Goal: Information Seeking & Learning: Learn about a topic

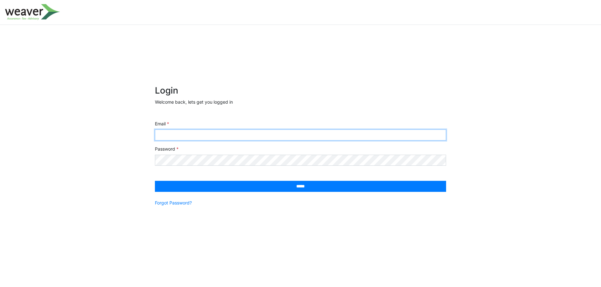
click at [227, 133] on input "Email" at bounding box center [300, 135] width 291 height 11
type input "**********"
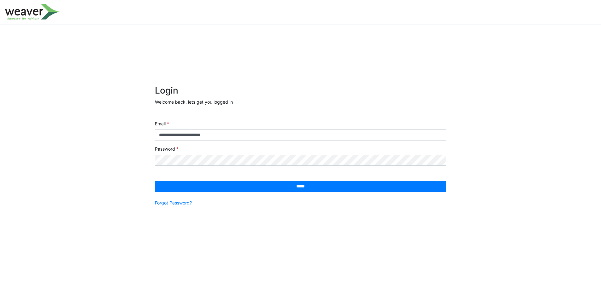
click at [212, 154] on div "Password" at bounding box center [300, 156] width 291 height 20
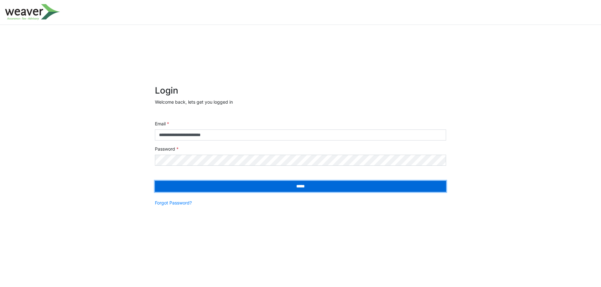
click at [277, 186] on input "*****" at bounding box center [300, 186] width 291 height 11
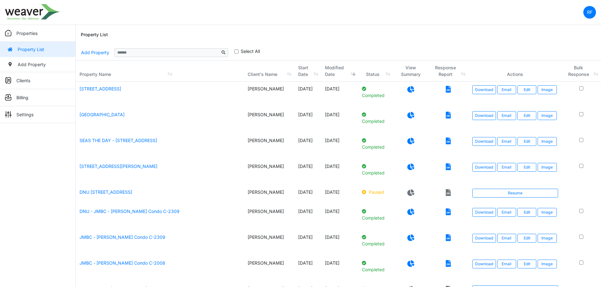
click at [410, 114] on icon at bounding box center [410, 115] width 7 height 7
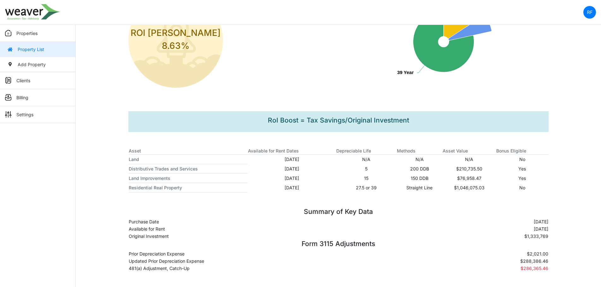
scroll to position [115, 0]
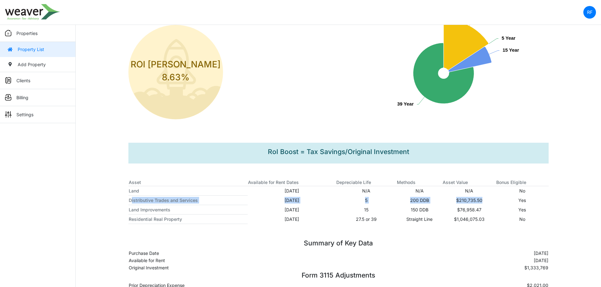
drag, startPoint x: 163, startPoint y: 199, endPoint x: 482, endPoint y: 201, distance: 318.7
click at [482, 201] on tr "Distributive Trades and Services 12/11/2023 5 200 DDB $210,735.50 Yes" at bounding box center [338, 200] width 420 height 9
drag, startPoint x: 481, startPoint y: 202, endPoint x: 464, endPoint y: 206, distance: 17.6
click at [480, 202] on td "$210,735.50" at bounding box center [469, 200] width 54 height 9
drag, startPoint x: 380, startPoint y: 213, endPoint x: 377, endPoint y: 215, distance: 3.7
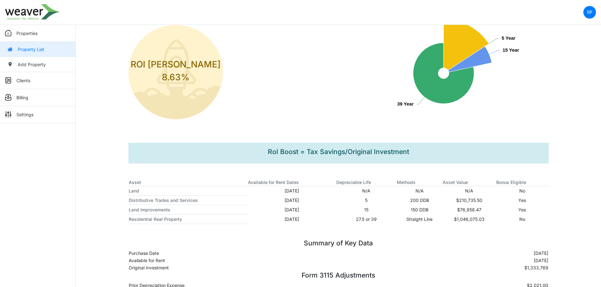
click at [380, 212] on td "15" at bounding box center [366, 209] width 61 height 9
click at [487, 220] on td "$1,046,075.03" at bounding box center [469, 219] width 54 height 9
drag, startPoint x: 304, startPoint y: 222, endPoint x: 281, endPoint y: 221, distance: 22.4
click at [281, 221] on td "12/11/2023" at bounding box center [292, 219] width 88 height 9
click at [334, 227] on div "288 Sunrise Avenue, Port Aransas, TX 78373 Mimosa Manor | Oct 02, 2025 Estimate…" at bounding box center [338, 136] width 420 height 366
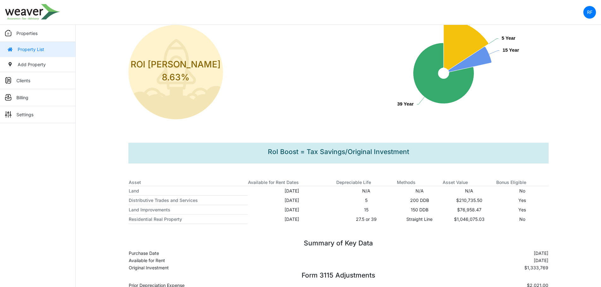
drag, startPoint x: 358, startPoint y: 203, endPoint x: 365, endPoint y: 203, distance: 6.6
click at [365, 203] on td "5" at bounding box center [366, 200] width 61 height 9
drag, startPoint x: 365, startPoint y: 209, endPoint x: 370, endPoint y: 209, distance: 5.7
click at [370, 209] on td "15" at bounding box center [366, 209] width 61 height 9
drag, startPoint x: 357, startPoint y: 220, endPoint x: 365, endPoint y: 220, distance: 7.9
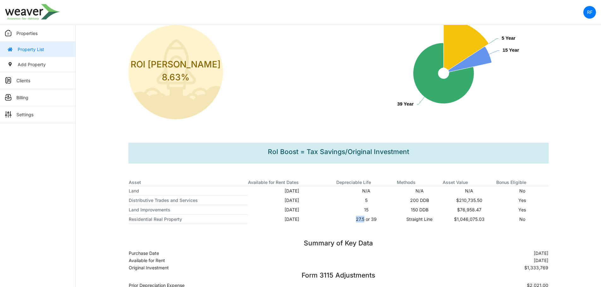
click at [365, 220] on td "27.5 or 39" at bounding box center [366, 219] width 61 height 9
drag, startPoint x: 454, startPoint y: 198, endPoint x: 478, endPoint y: 202, distance: 24.0
click at [478, 202] on td "$210,735.50" at bounding box center [469, 200] width 54 height 9
click at [477, 213] on td "$76,958.47" at bounding box center [469, 209] width 54 height 9
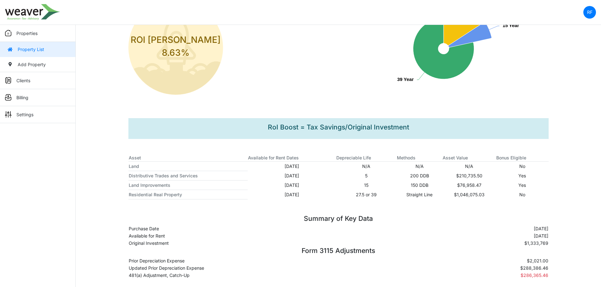
scroll to position [147, 0]
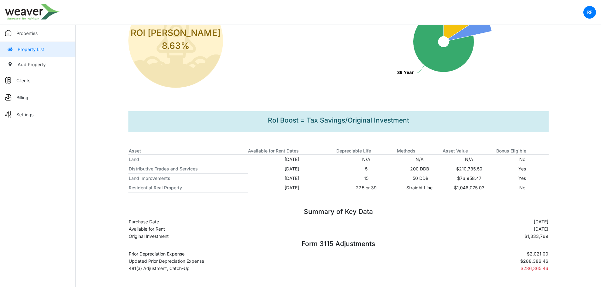
drag, startPoint x: 455, startPoint y: 108, endPoint x: 478, endPoint y: 100, distance: 23.7
click at [455, 108] on div "288 Sunrise Avenue, Port Aransas, TX 78373 Mimosa Manor | Oct 02, 2025 Estimate…" at bounding box center [338, 104] width 420 height 366
